Goal: Information Seeking & Learning: Understand process/instructions

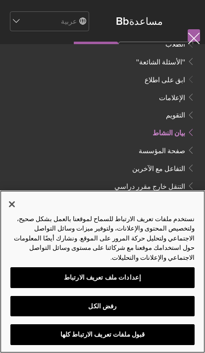
click at [170, 335] on button "قبول ملفات تعريف الارتباط كلها" at bounding box center [102, 334] width 185 height 21
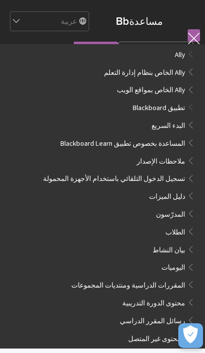
scroll to position [-1, 0]
click at [39, 23] on select "English عربية Català Cymraeg Deutsch Español Suomi Français עברית Italiano 日本語 …" at bounding box center [53, 22] width 69 height 20
click at [200, 346] on button "فتح التفضيلات" at bounding box center [191, 335] width 25 height 25
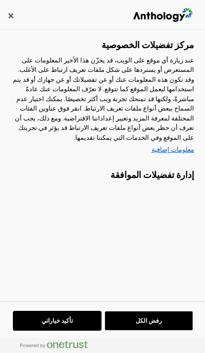
click at [59, 326] on button "تأكيد خياراتي" at bounding box center [57, 320] width 88 height 19
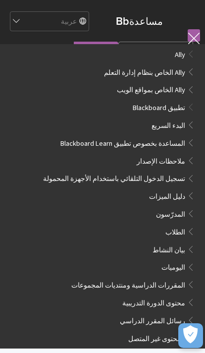
click at [195, 35] on link at bounding box center [194, 35] width 12 height 12
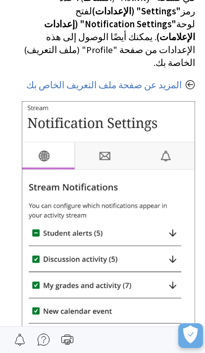
scroll to position [1291, 0]
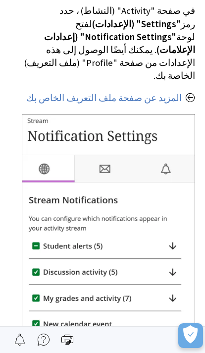
click at [165, 228] on img at bounding box center [109, 251] width 174 height 275
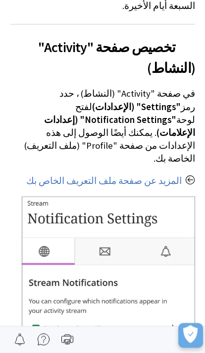
scroll to position [1203, 0]
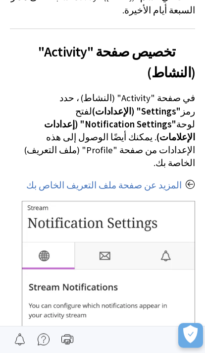
click at [173, 201] on img at bounding box center [109, 338] width 174 height 275
click at [164, 201] on img at bounding box center [109, 338] width 174 height 275
click at [107, 201] on img at bounding box center [109, 338] width 174 height 275
click at [78, 316] on img at bounding box center [109, 338] width 174 height 275
click at [176, 180] on link "المزيد عن صفحة ملف التعريف الخاص بك" at bounding box center [104, 186] width 156 height 12
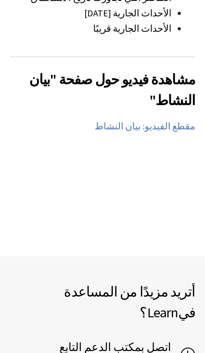
scroll to position [2615, 0]
